Goal: Task Accomplishment & Management: Manage account settings

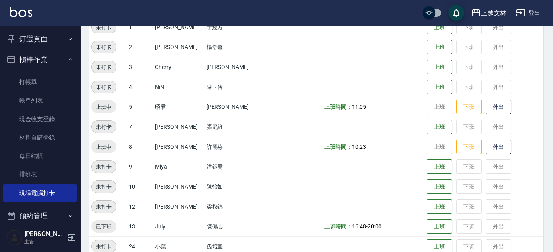
scroll to position [112, 0]
click at [456, 106] on button "下班" at bounding box center [469, 107] width 26 height 14
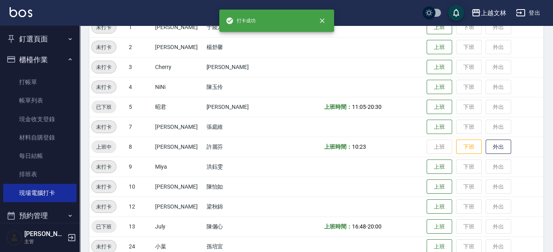
click at [42, 38] on button "釘選頁面" at bounding box center [39, 39] width 73 height 21
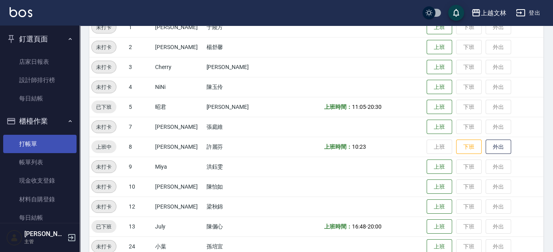
click at [31, 148] on link "打帳單" at bounding box center [39, 144] width 73 height 18
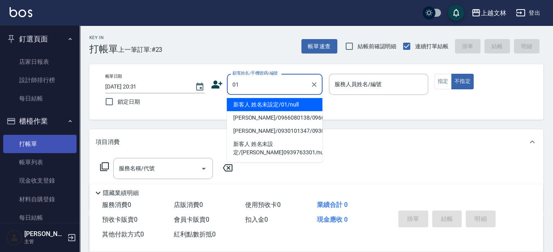
type input "新客人 姓名未設定/01/null"
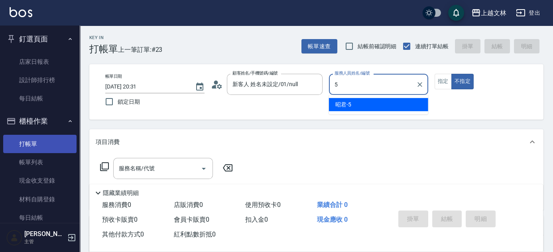
type input "昭君-5"
type button "false"
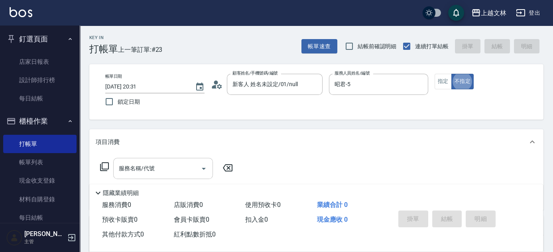
click at [149, 171] on div "服務名稱/代號 服務名稱/代號" at bounding box center [163, 168] width 100 height 21
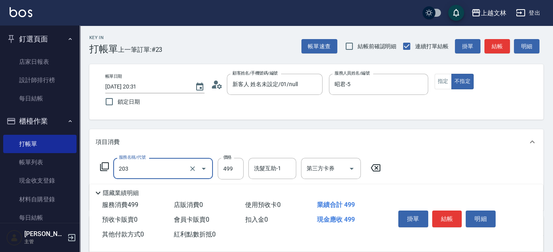
type input "B級洗+剪(203)"
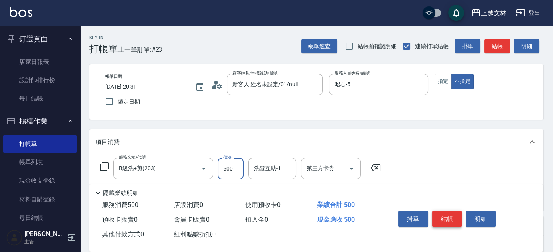
type input "500"
click at [446, 215] on button "結帳" at bounding box center [447, 218] width 30 height 17
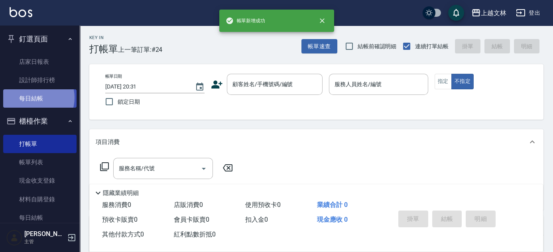
click at [34, 98] on link "每日結帳" at bounding box center [39, 98] width 73 height 18
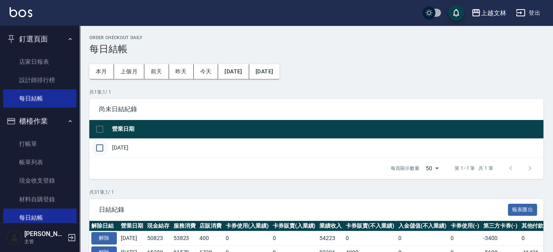
click at [100, 149] on input "checkbox" at bounding box center [99, 147] width 17 height 17
checkbox input "true"
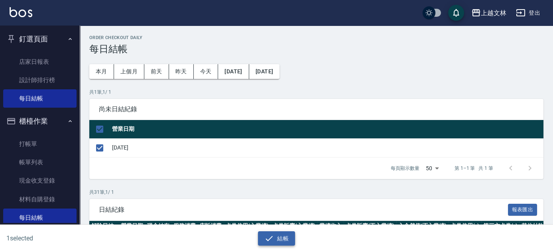
click at [281, 238] on button "結帳" at bounding box center [276, 238] width 37 height 15
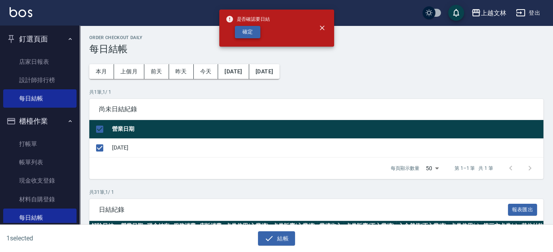
click at [241, 31] on button "確定" at bounding box center [248, 32] width 26 height 12
checkbox input "false"
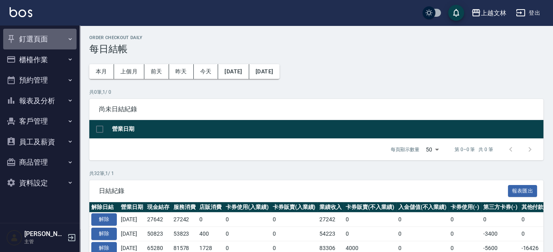
click at [29, 39] on button "釘選頁面" at bounding box center [39, 39] width 73 height 21
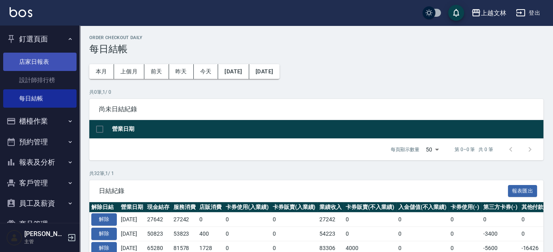
click at [29, 58] on link "店家日報表" at bounding box center [39, 62] width 73 height 18
